Goal: Find specific page/section: Find specific page/section

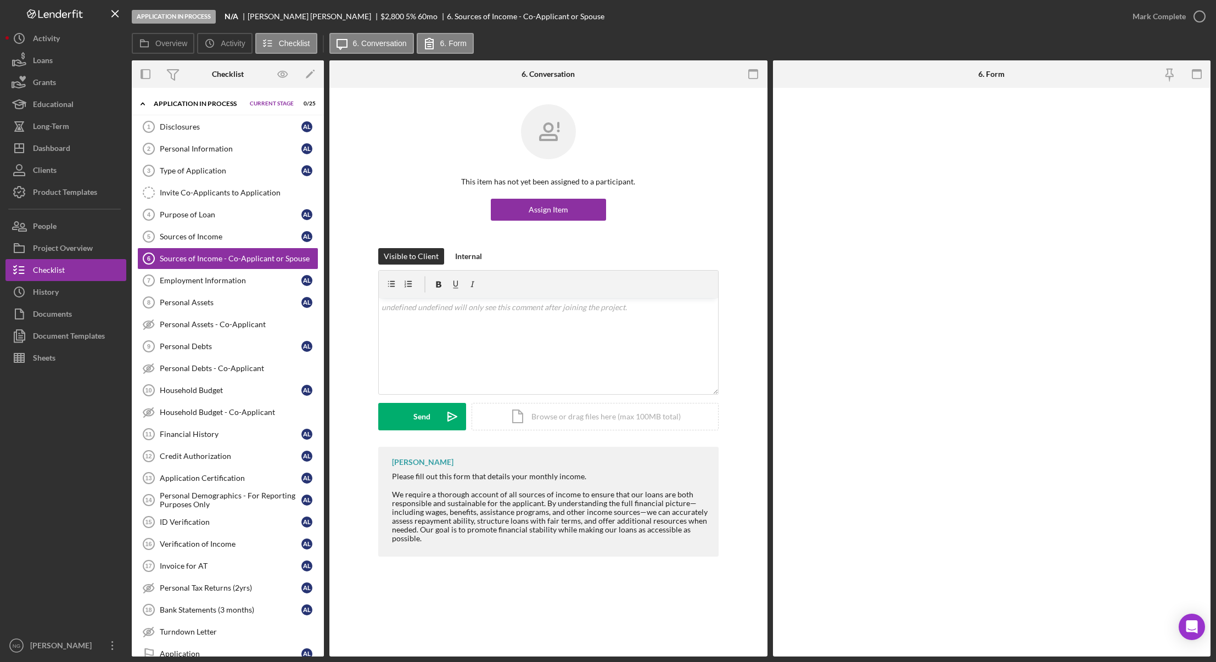
scroll to position [779, 0]
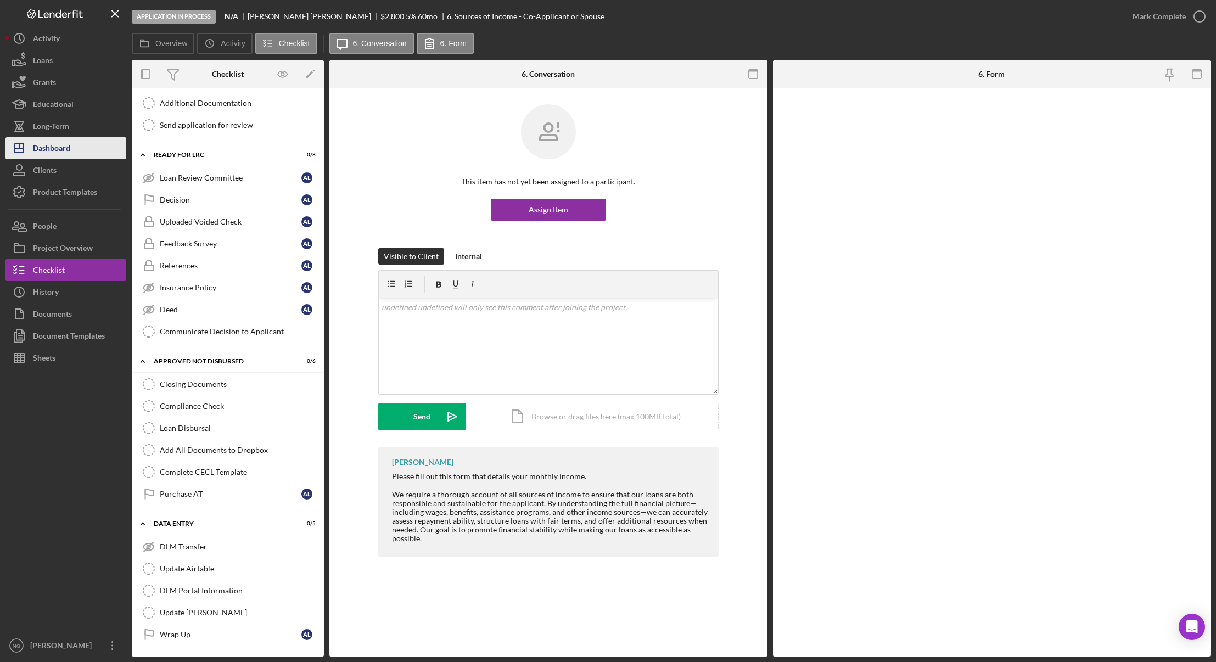
click at [55, 147] on div "Dashboard" at bounding box center [51, 149] width 37 height 25
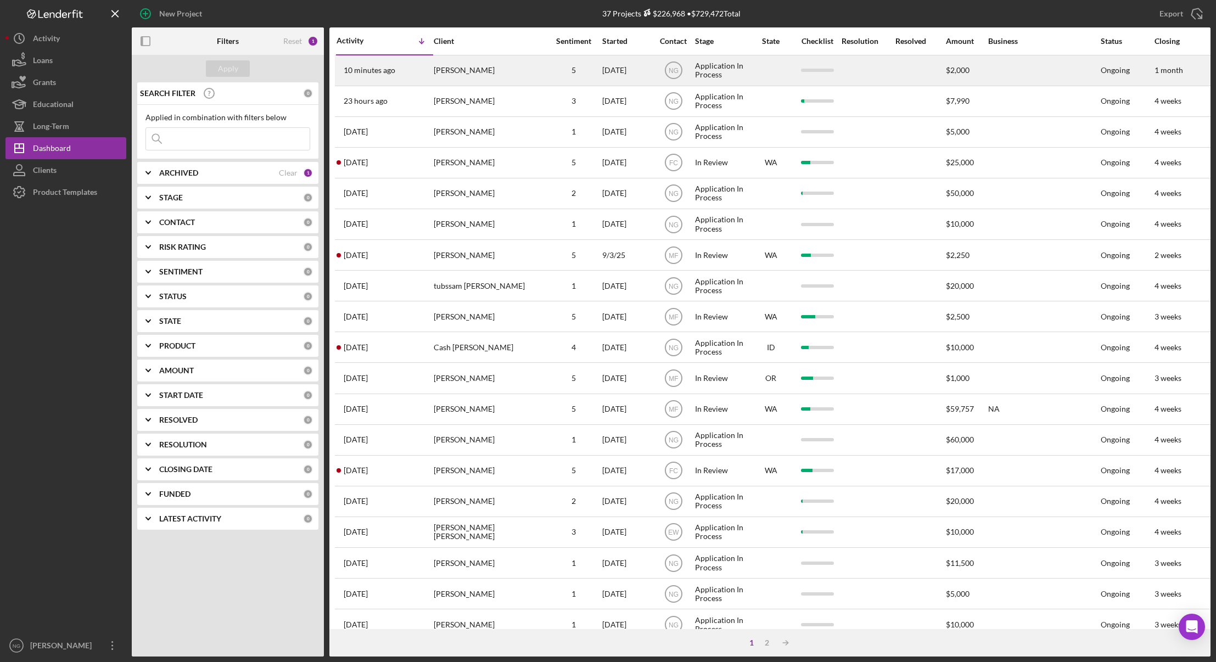
click at [393, 61] on div "10 minutes ago [PERSON_NAME]" at bounding box center [384, 70] width 96 height 29
